Goal: Communication & Community: Answer question/provide support

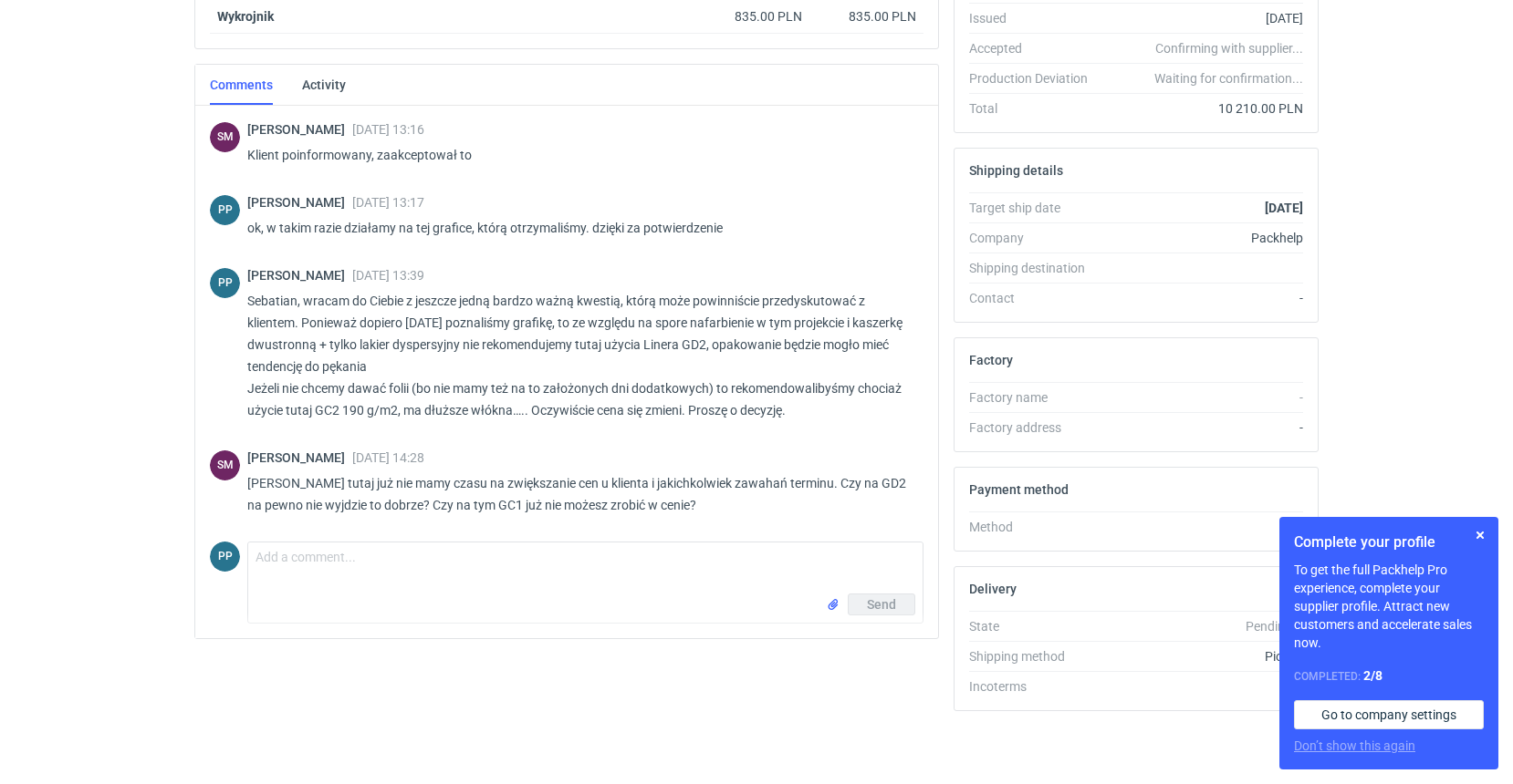
scroll to position [388, 0]
click at [1478, 535] on button "button" at bounding box center [1480, 535] width 22 height 22
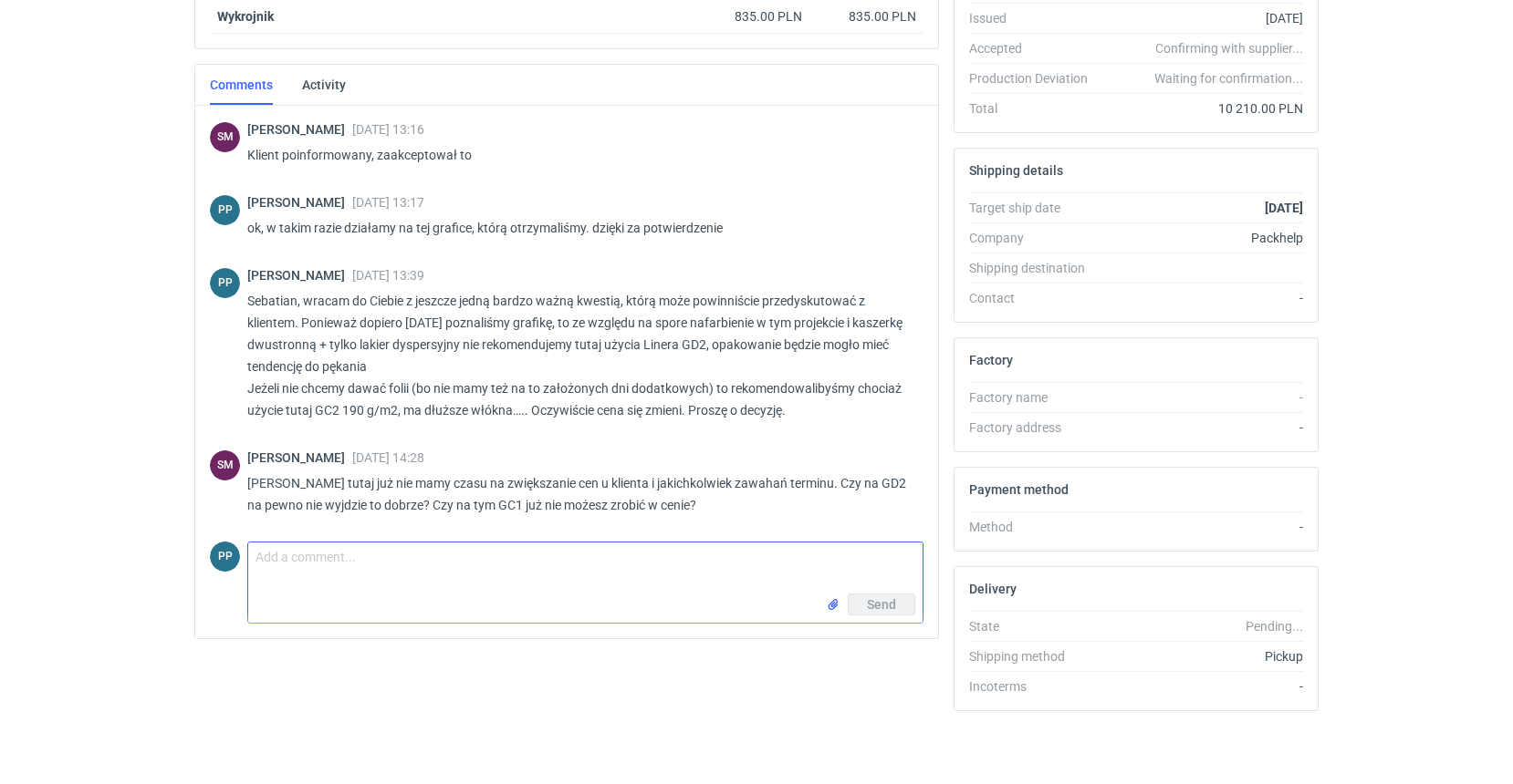
click at [352, 571] on textarea "Comment message" at bounding box center [585, 568] width 674 height 51
drag, startPoint x: 352, startPoint y: 571, endPoint x: 563, endPoint y: 570, distance: 211.0
click at [563, 570] on textarea "[PERSON_NAME] prawdopodobieństwo pękania" at bounding box center [585, 568] width 674 height 51
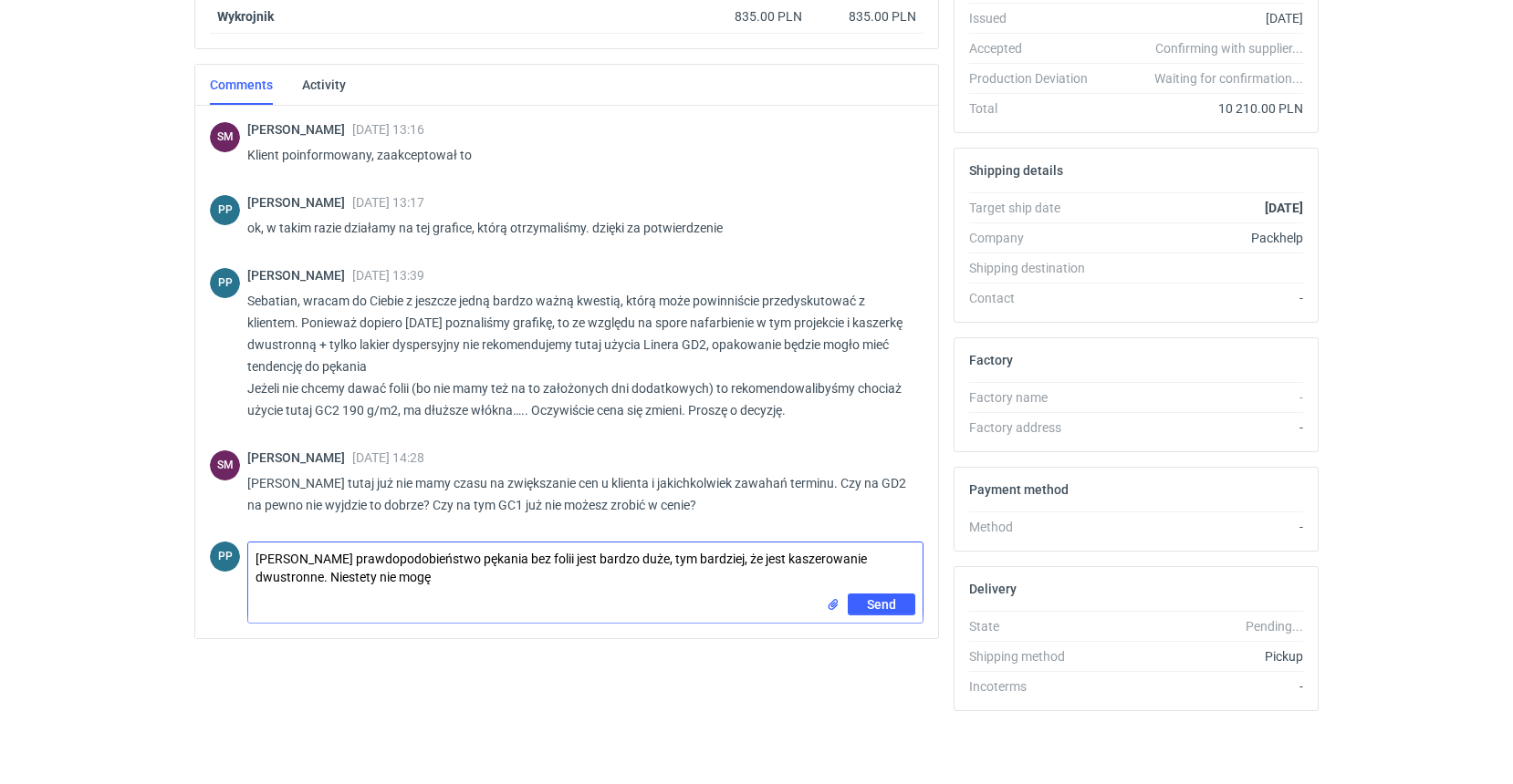
drag, startPoint x: 535, startPoint y: 558, endPoint x: 489, endPoint y: 559, distance: 46.0
click at [489, 559] on textarea "[PERSON_NAME] prawdopodobieństwo pękania bez folii jest bardzo duże, tym bardzi…" at bounding box center [585, 568] width 674 height 51
click at [368, 585] on textarea "[PERSON_NAME] prawdopodobieństwo pękania na GD2 jest bardzo duże, tym bardziej,…" at bounding box center [585, 568] width 674 height 51
click at [517, 573] on textarea "[PERSON_NAME] prawdopodobieństwo pękania na GD2 jest bardzo duże, tym bardziej,…" at bounding box center [585, 568] width 674 height 51
click at [901, 559] on textarea "[PERSON_NAME] prawdopodobieństwo pękania na GD2 jest bardzo duże, tym bardziej,…" at bounding box center [585, 568] width 674 height 51
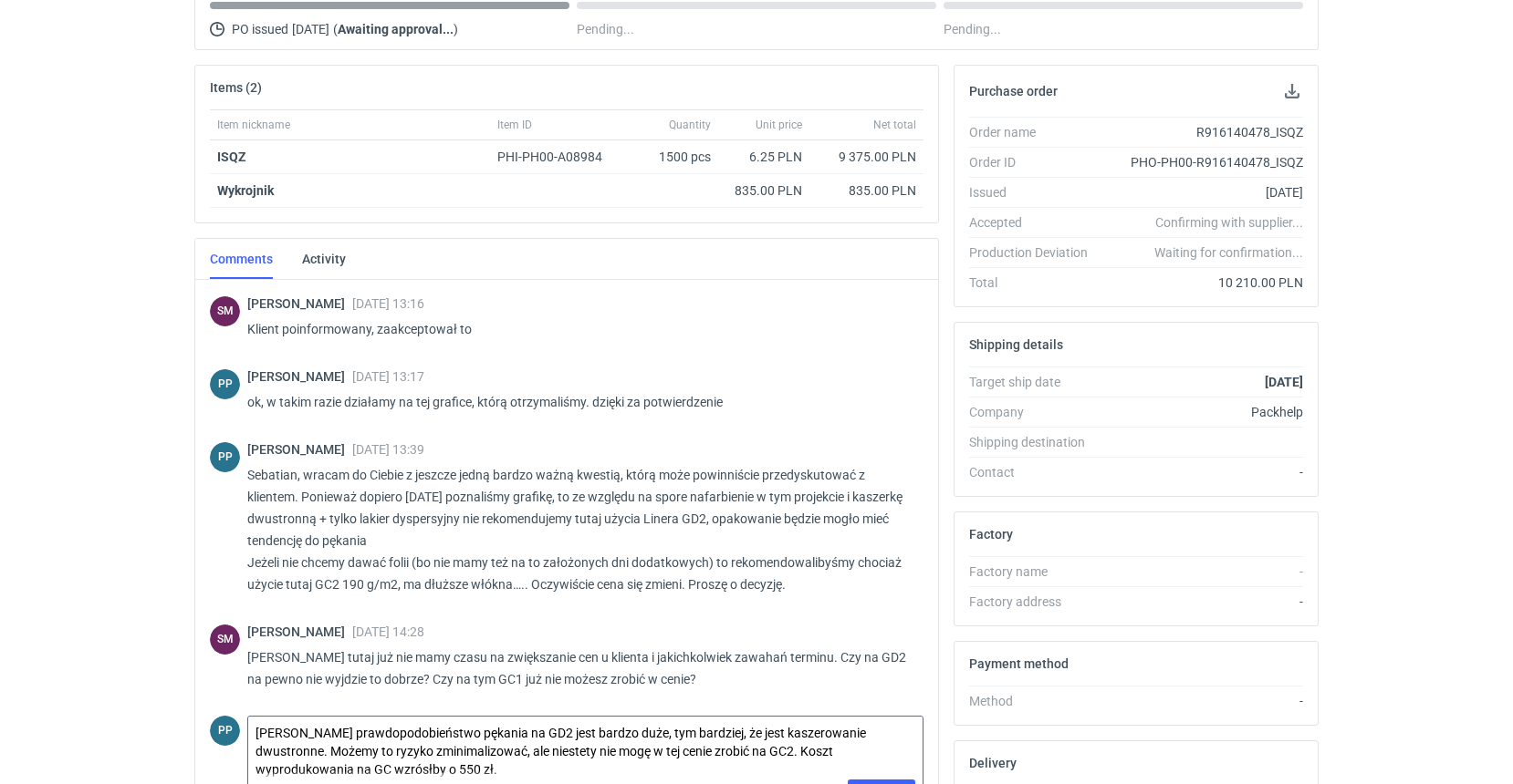
scroll to position [215, 0]
click at [336, 765] on textarea "[PERSON_NAME] prawdopodobieństwo pękania na GD2 jest bardzo duże, tym bardziej,…" at bounding box center [585, 747] width 674 height 63
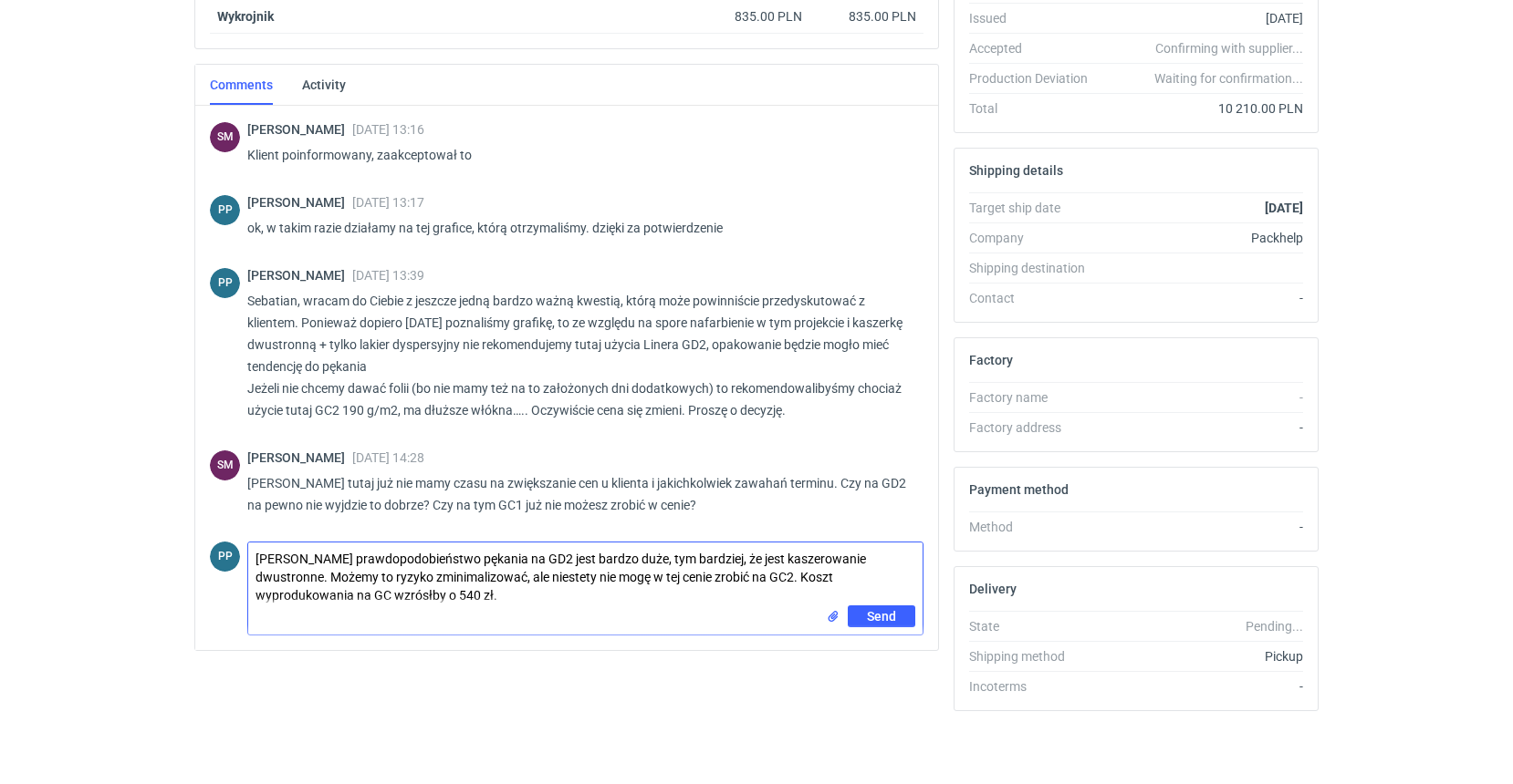
scroll to position [388, 3]
click at [381, 591] on textarea "[PERSON_NAME] prawdopodobieństwo pękania na GD2 jest bardzo duże, tym bardziej,…" at bounding box center [585, 574] width 674 height 63
type textarea "[PERSON_NAME] prawdopodobieństwo pękania na GD2 jest bardzo duże, tym bardziej,…"
click at [874, 618] on span "Send" at bounding box center [881, 617] width 29 height 13
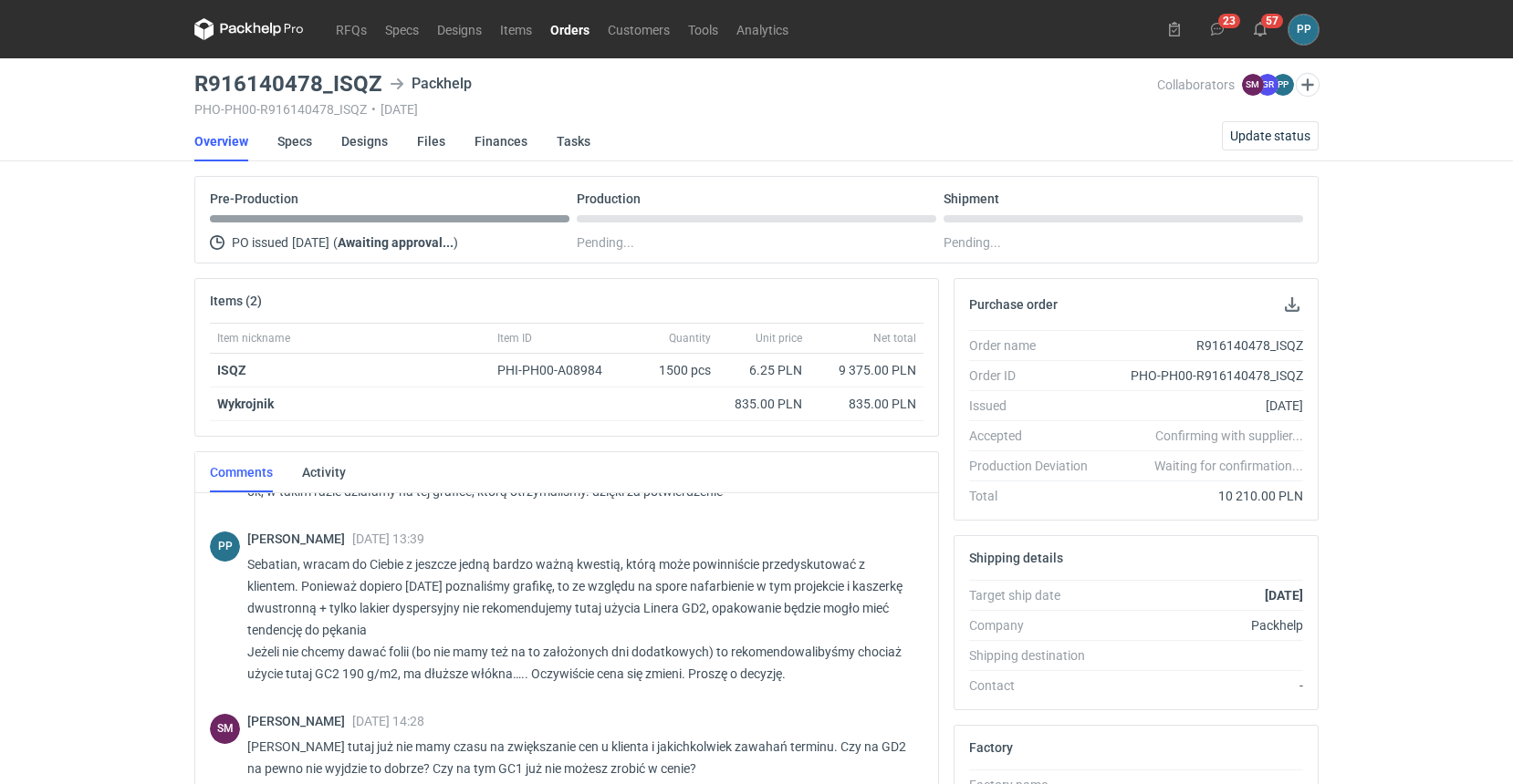
scroll to position [0, 3]
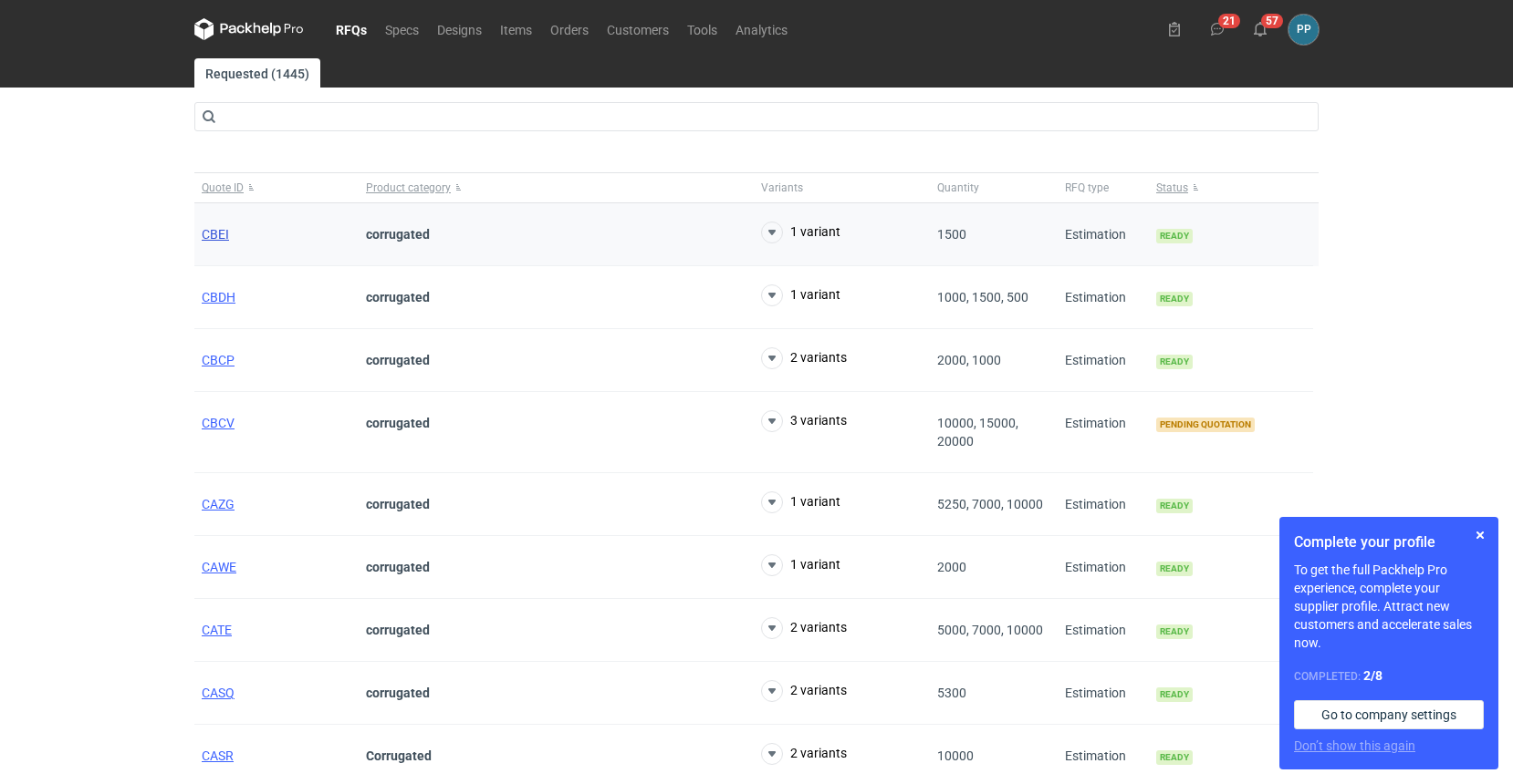
click at [203, 238] on span "CBEI" at bounding box center [214, 235] width 27 height 15
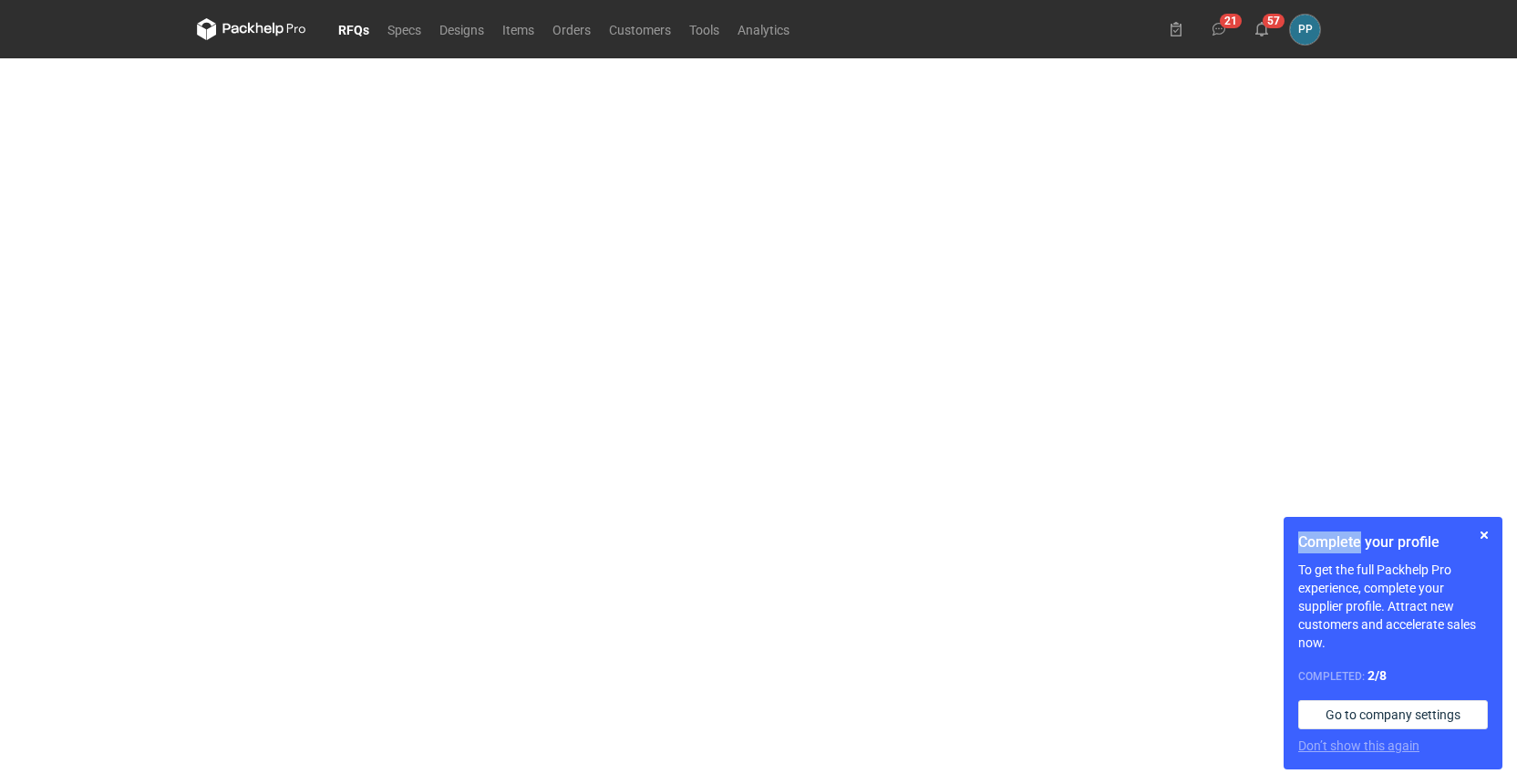
click at [203, 238] on main at bounding box center [758, 421] width 1138 height 726
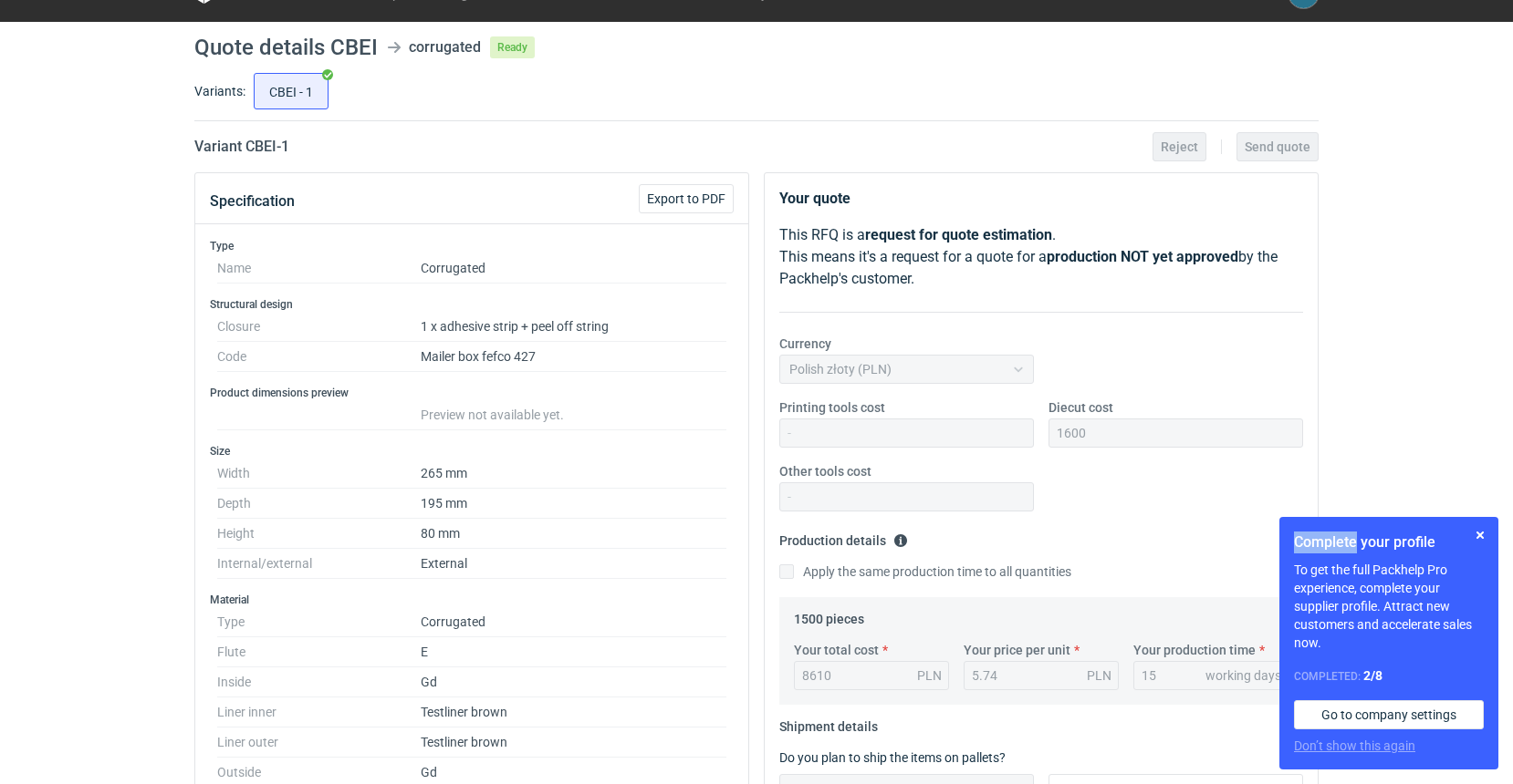
scroll to position [40, 0]
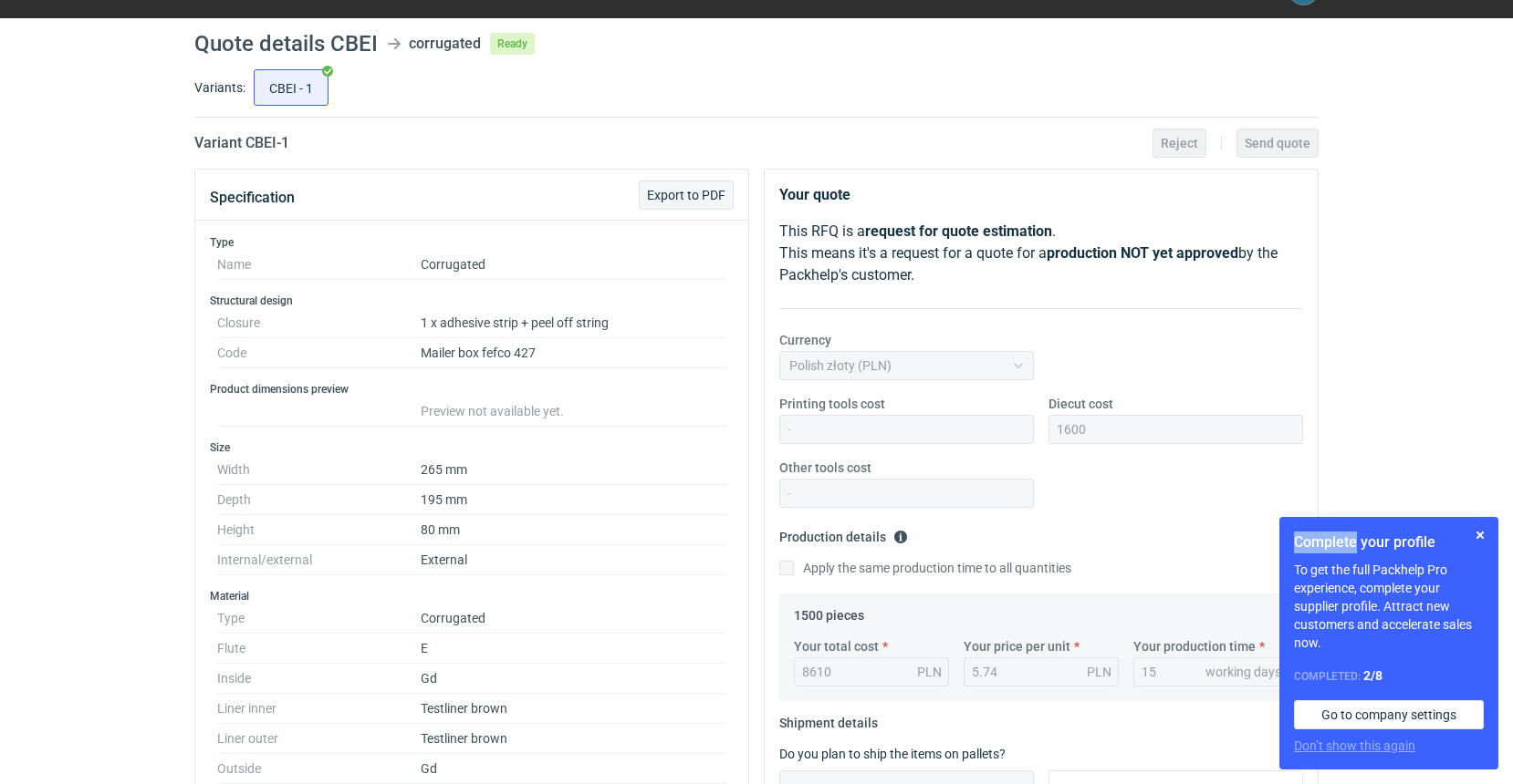
click at [686, 198] on span "Export to PDF" at bounding box center [686, 195] width 79 height 13
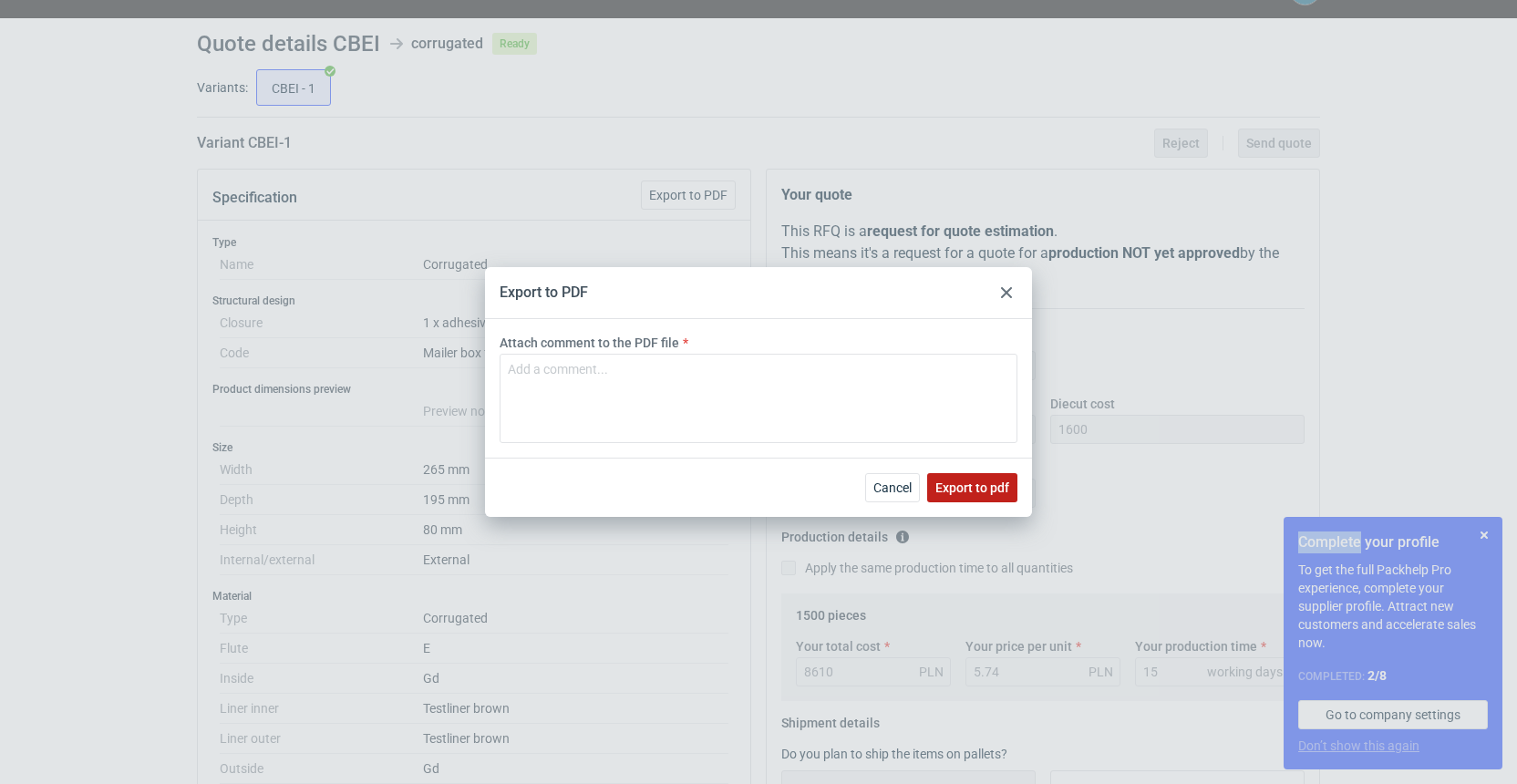
click at [978, 482] on span "Export to pdf" at bounding box center [972, 488] width 74 height 13
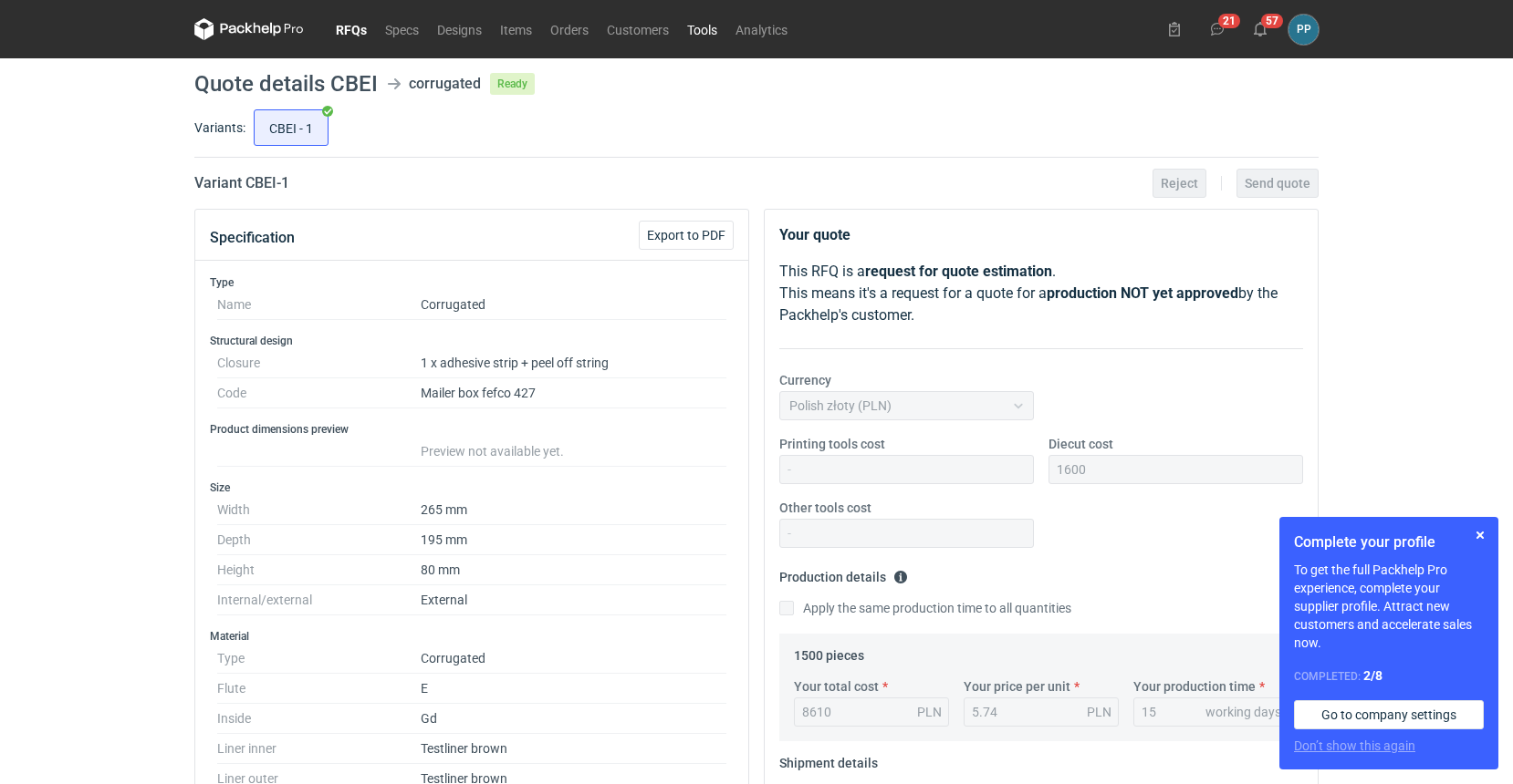
scroll to position [0, 0]
click at [577, 33] on link "Orders" at bounding box center [569, 30] width 57 height 22
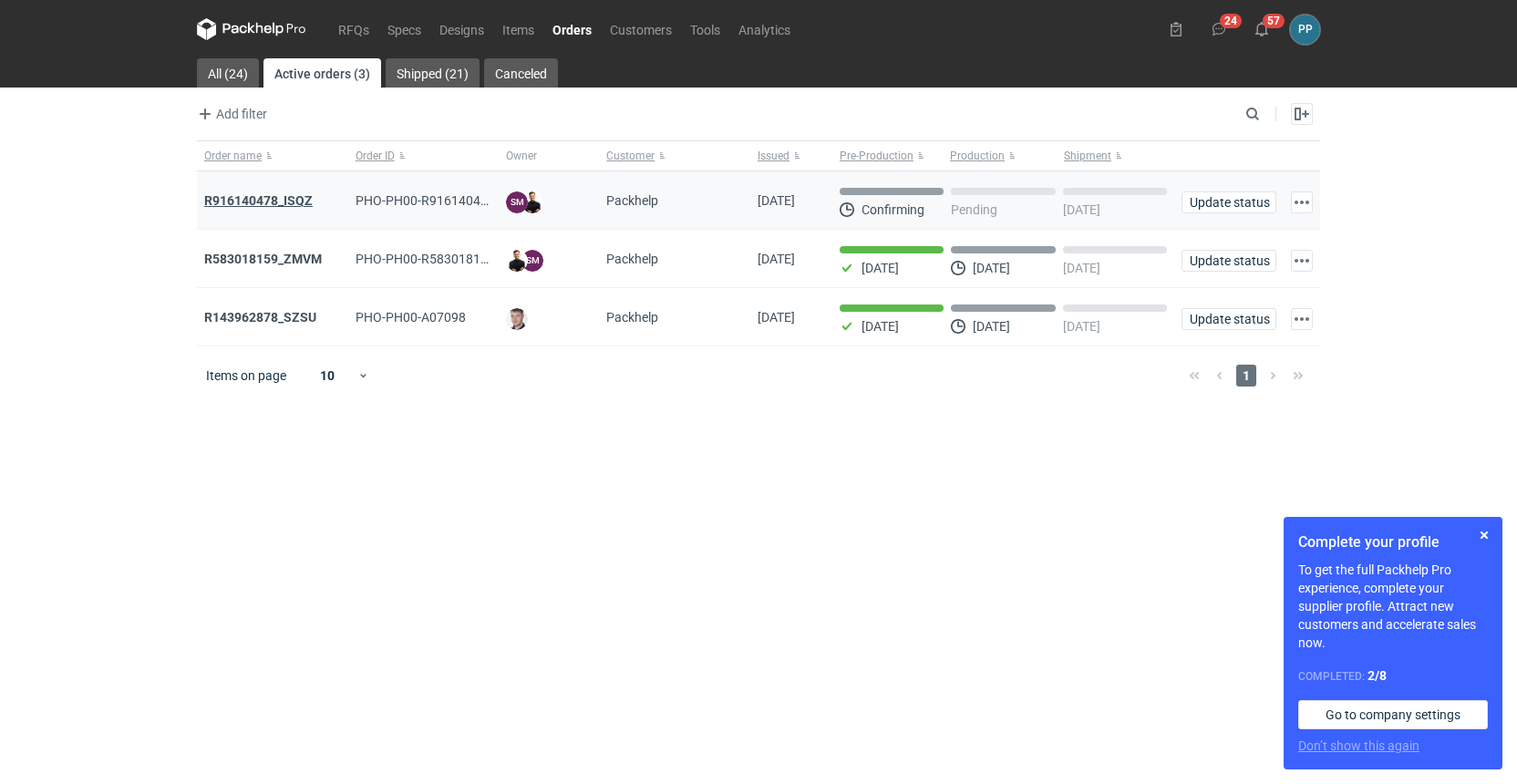
click at [224, 198] on strong "R916140478_ISQZ" at bounding box center [258, 200] width 109 height 15
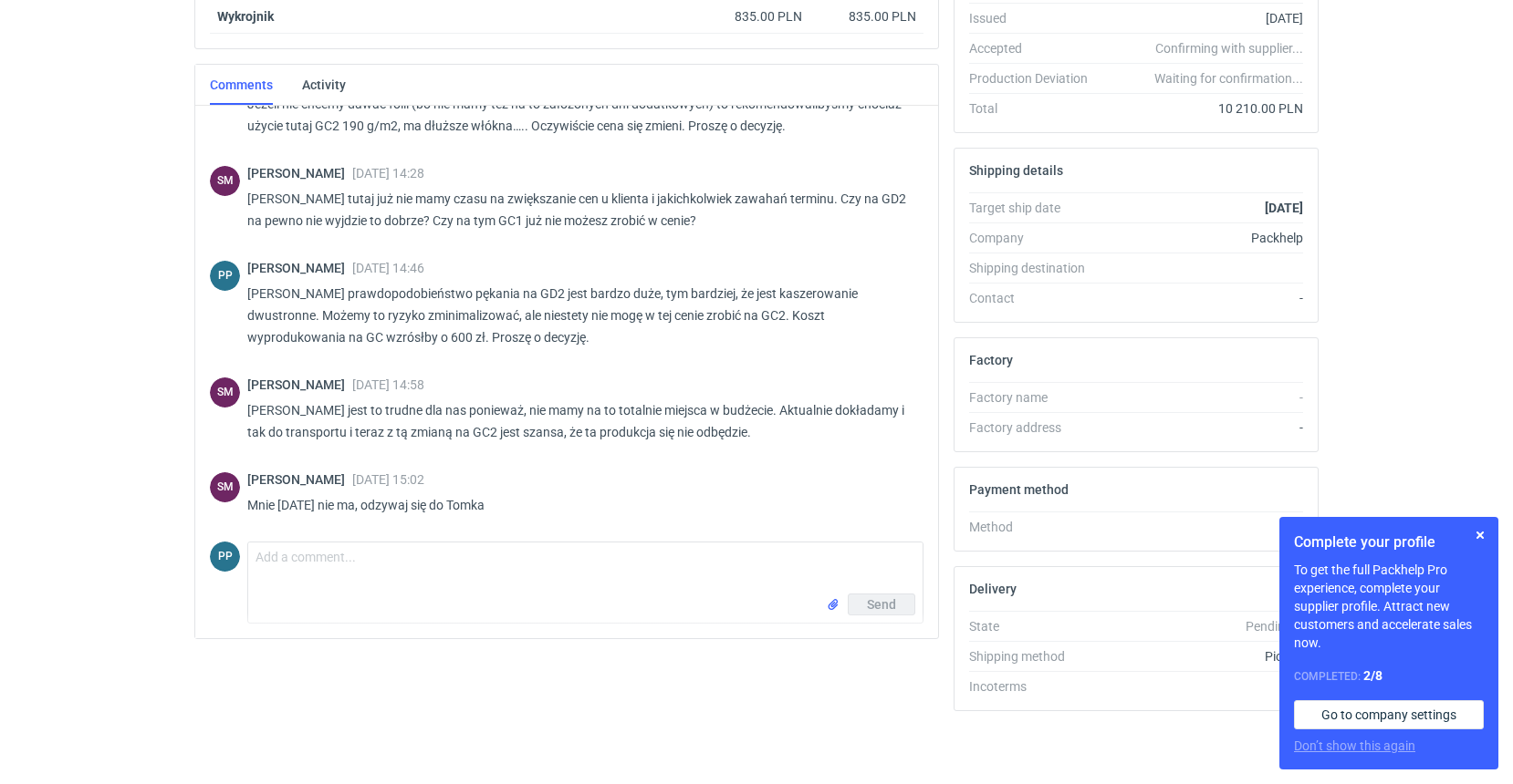
scroll to position [388, 0]
click at [288, 561] on textarea "Comment message" at bounding box center [585, 568] width 674 height 51
type textarea "S"
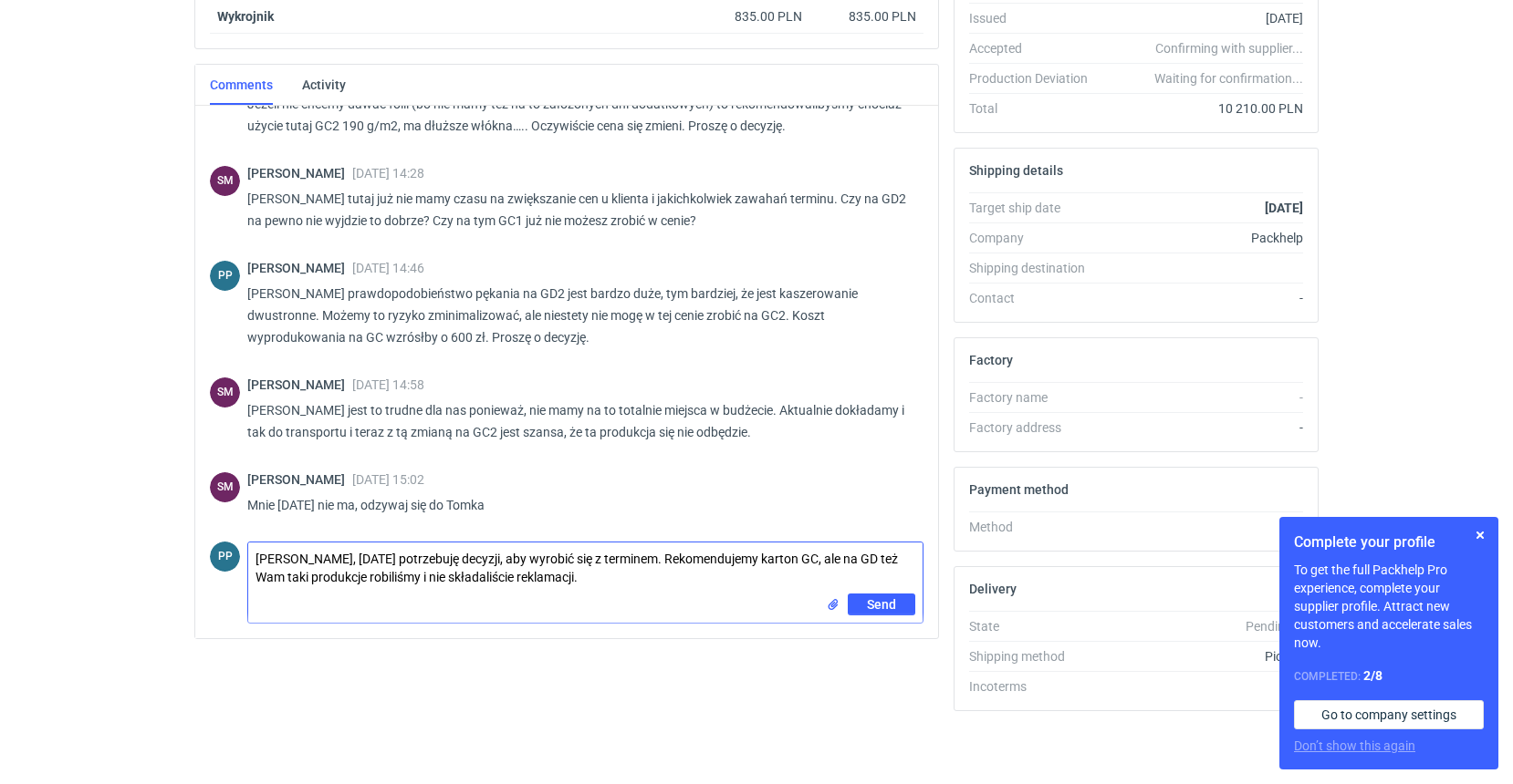
click at [274, 571] on textarea "Sebastian, dzisiaj potrzebuję decyzji, aby wyrobić się z terminem. Rekomendujem…" at bounding box center [585, 568] width 674 height 51
click at [582, 582] on textarea "Sebastian, dzisiaj potrzebuję decyzji, aby wyrobić się z terminem. Rekomendujem…" at bounding box center [585, 568] width 674 height 51
drag, startPoint x: 561, startPoint y: 582, endPoint x: 425, endPoint y: 581, distance: 136.0
click at [425, 581] on textarea "Sebastian, dzisiaj potrzebuję decyzji, aby wyrobić się z terminem. Rekomendujem…" at bounding box center [585, 568] width 674 height 51
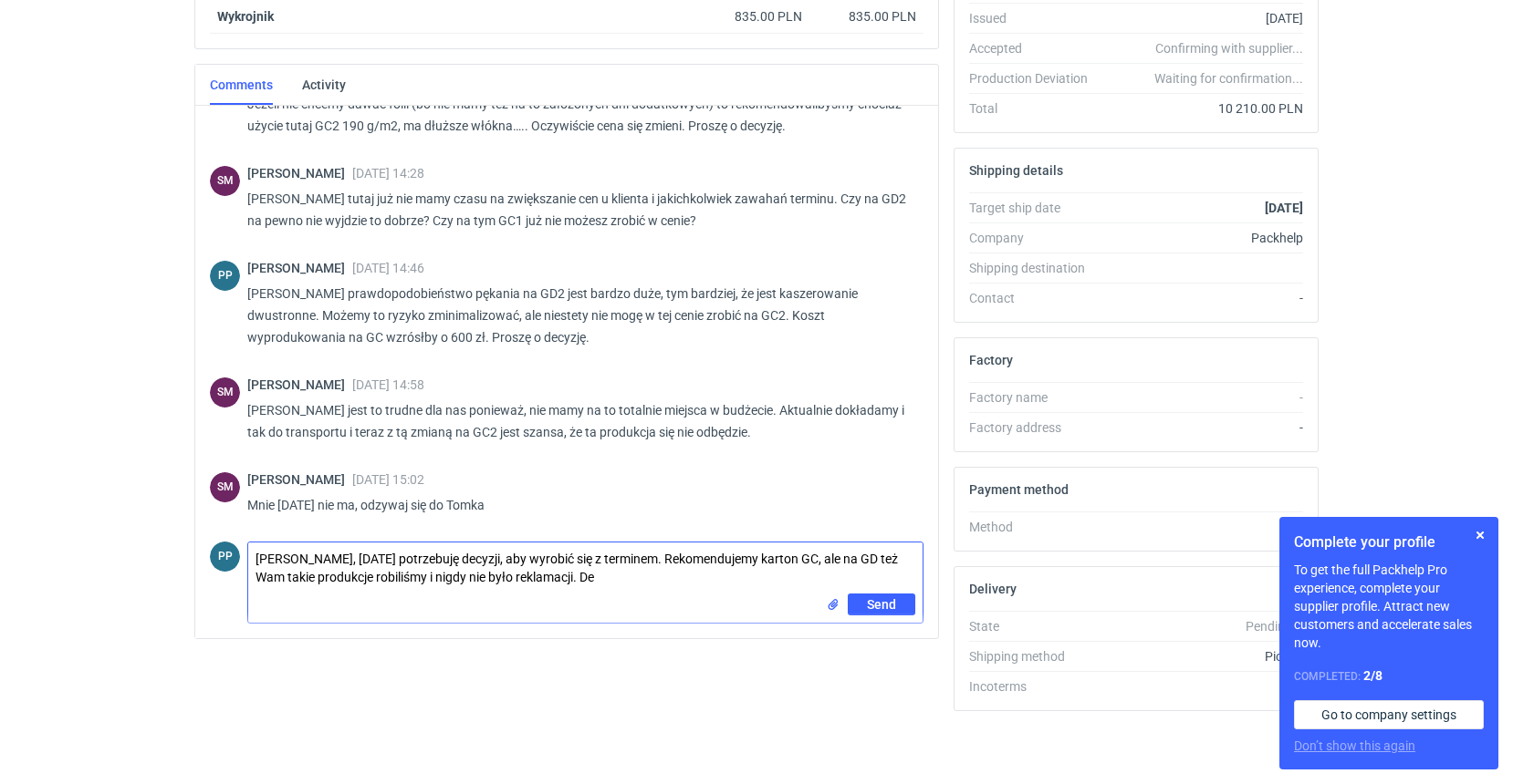
click at [624, 559] on textarea "Sebastian, dzisiaj potrzebuję decyzji, aby wyrobić się z terminem. Rekomendujem…" at bounding box center [585, 568] width 674 height 51
click at [888, 579] on textarea "Sebastian, dzisiaj potrzebuję decyzji, aby wyrobić się z terminem. koszty znasz…" at bounding box center [585, 568] width 674 height 51
type textarea "Sebastian, dzisiaj potrzebuję decyzji, aby wyrobić się z terminem. koszty znasz…"
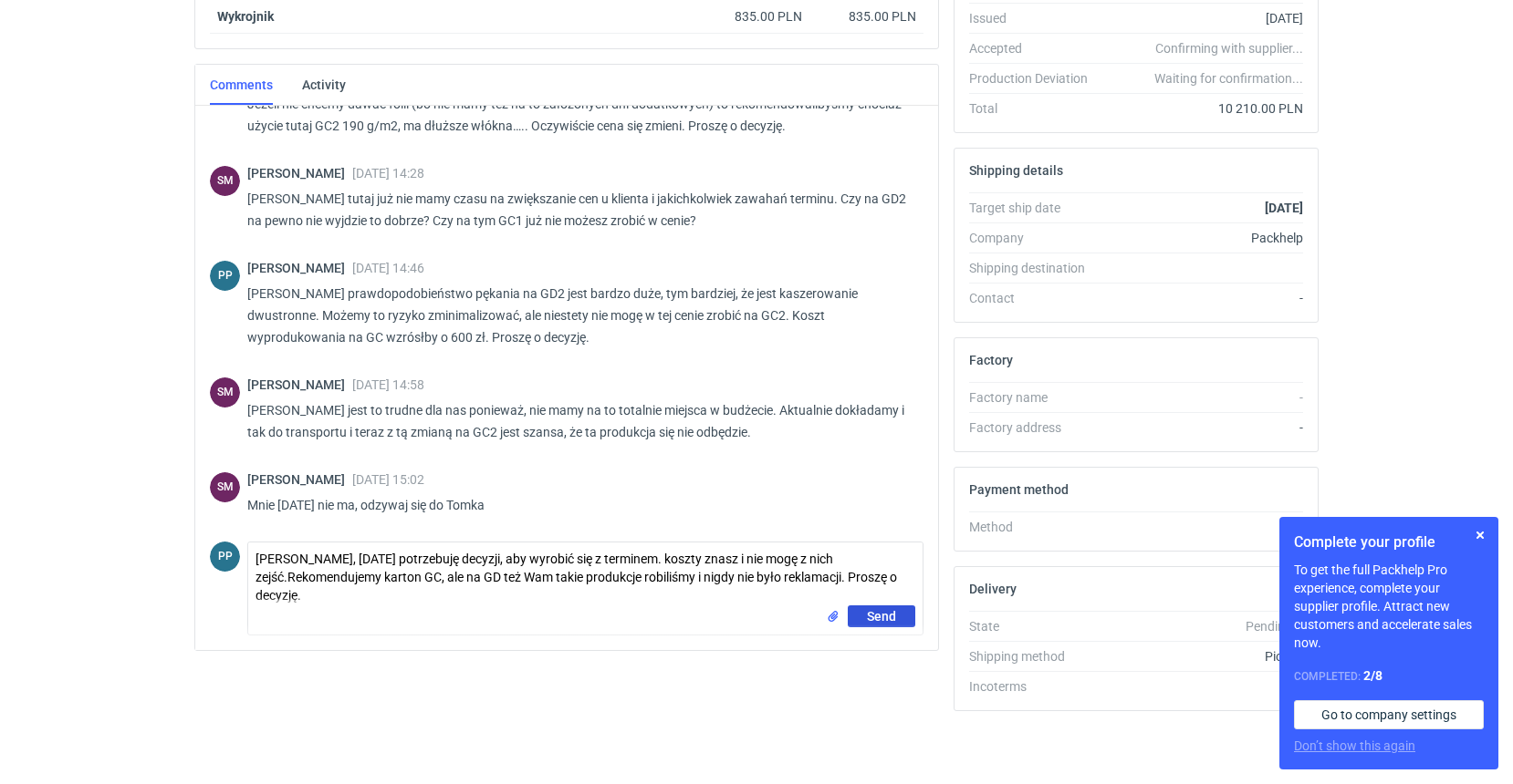
click at [874, 619] on span "Send" at bounding box center [881, 617] width 29 height 13
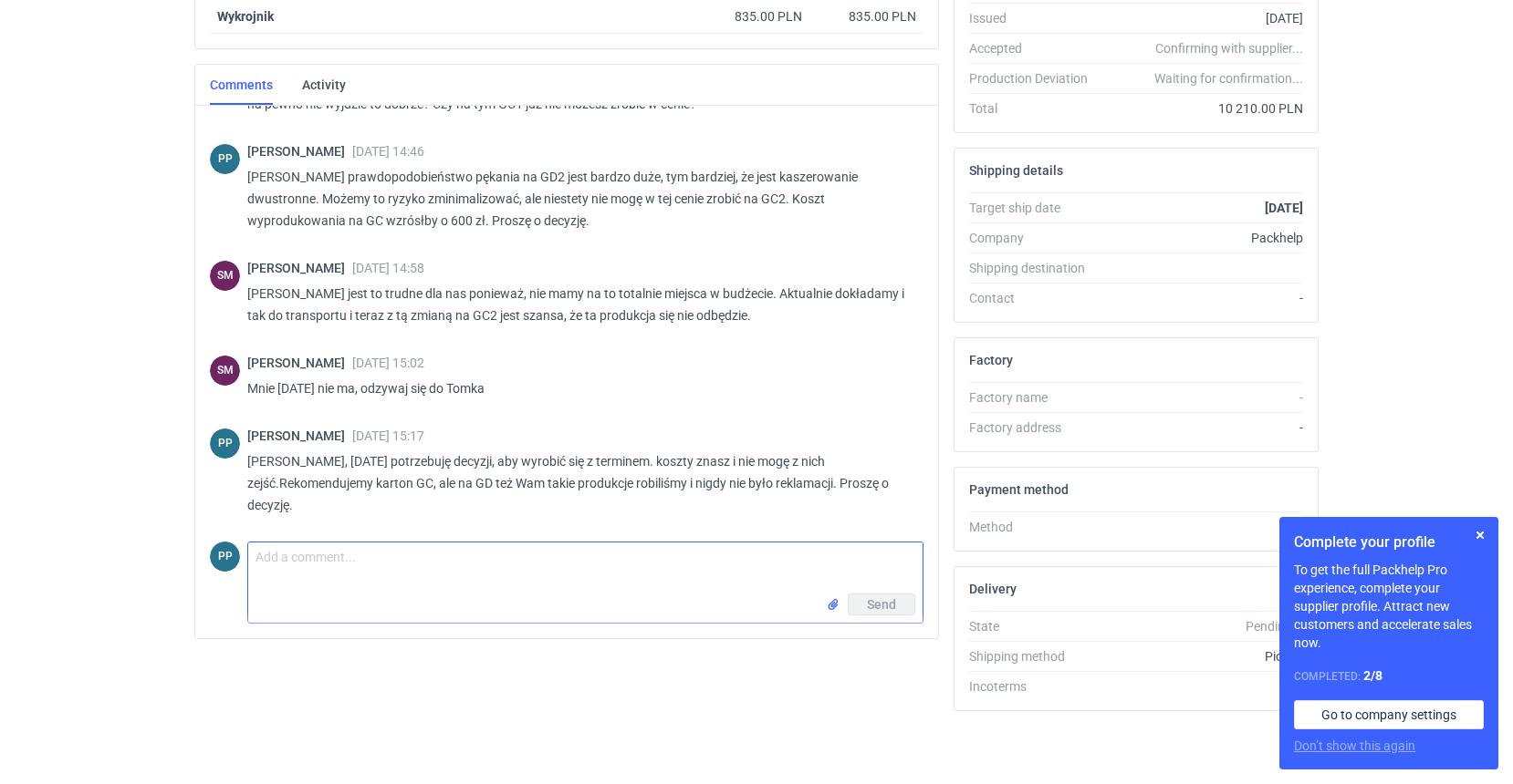
scroll to position [386, 3]
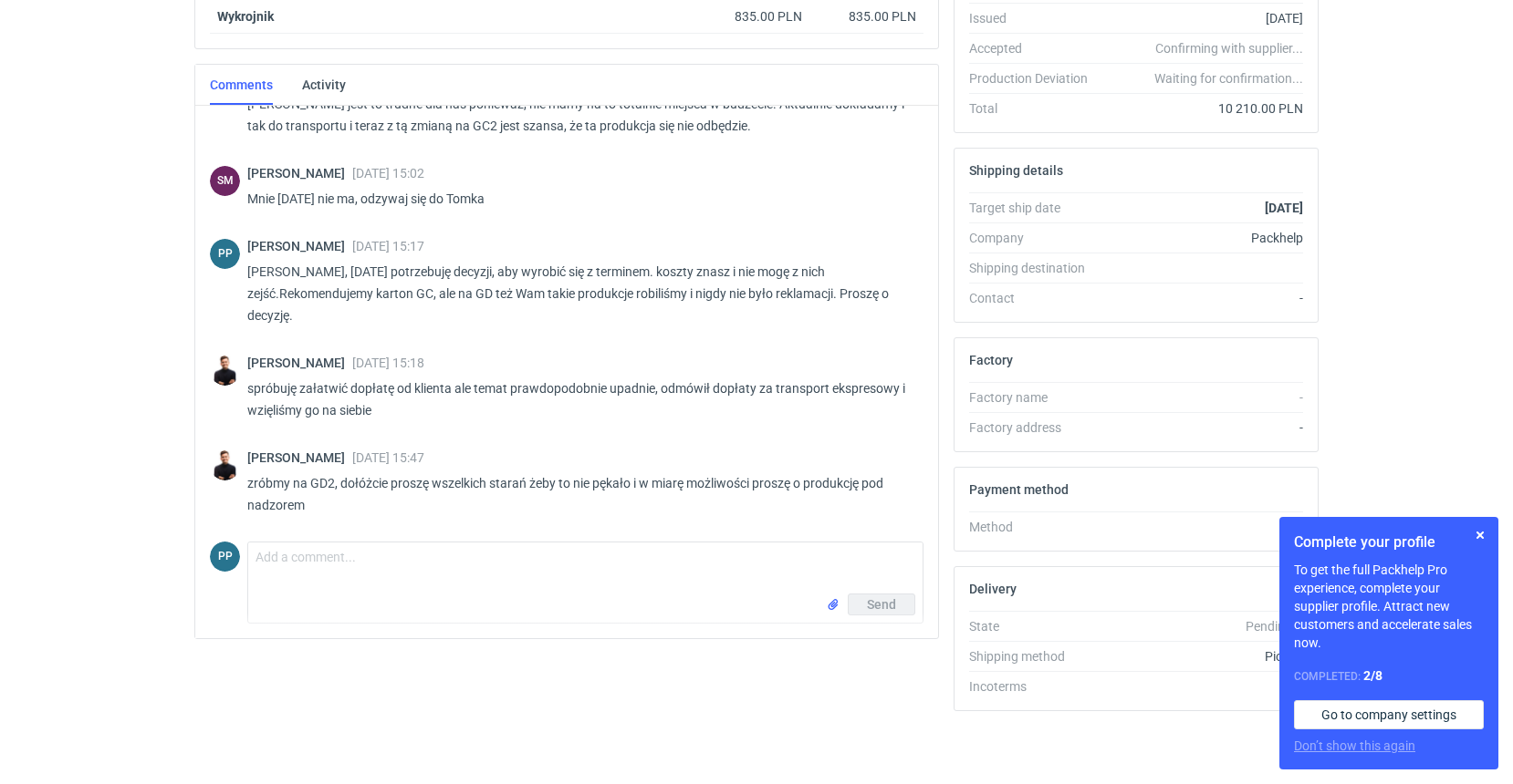
scroll to position [388, 0]
click at [297, 554] on textarea "Comment message" at bounding box center [585, 568] width 674 height 51
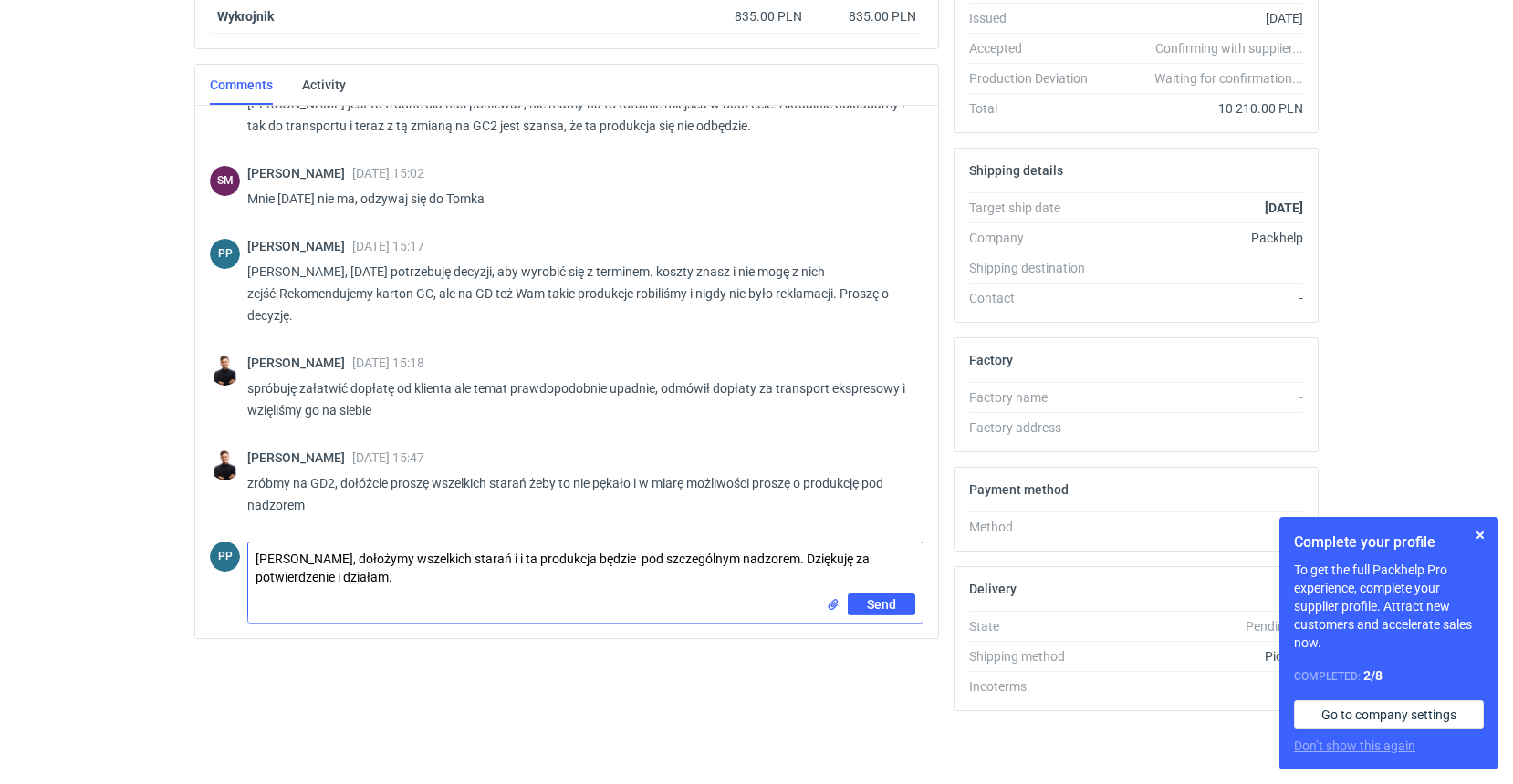
scroll to position [388, -1]
type textarea "Panie Tomku, dołożymy wszelkich starań i i ta produkcja będzie pod szczególnym …"
click at [895, 603] on span "Send" at bounding box center [881, 605] width 29 height 13
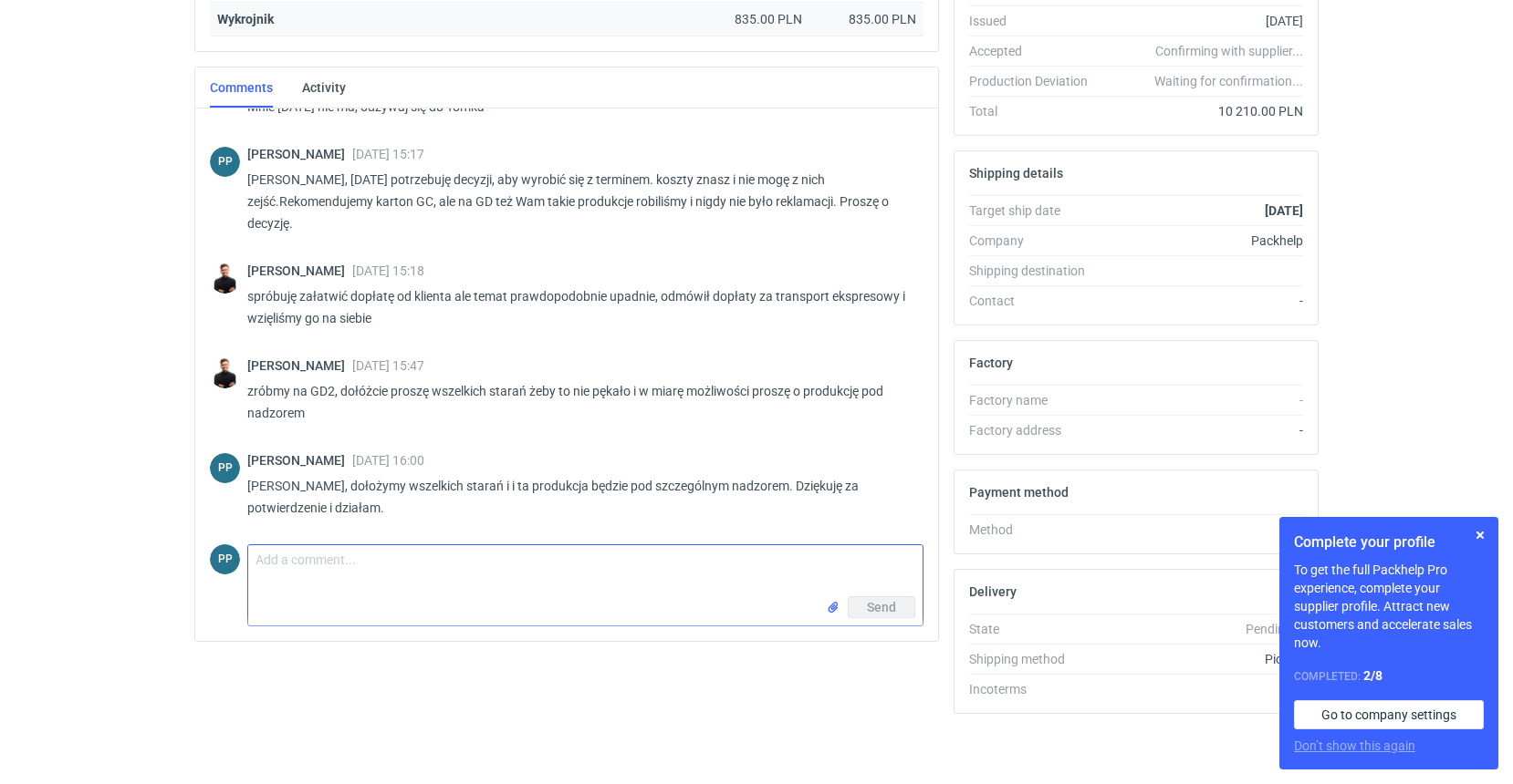
scroll to position [850, 0]
